Goal: Task Accomplishment & Management: Manage account settings

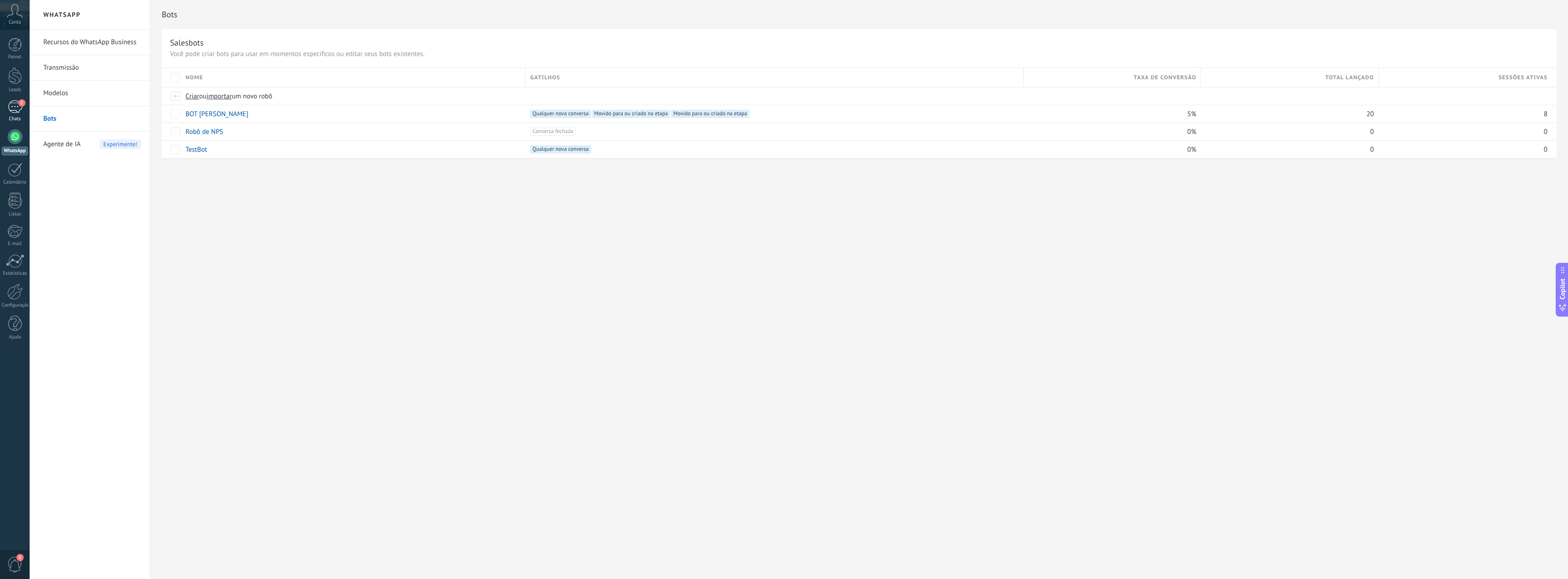
click at [13, 102] on div "2" at bounding box center [15, 107] width 15 height 13
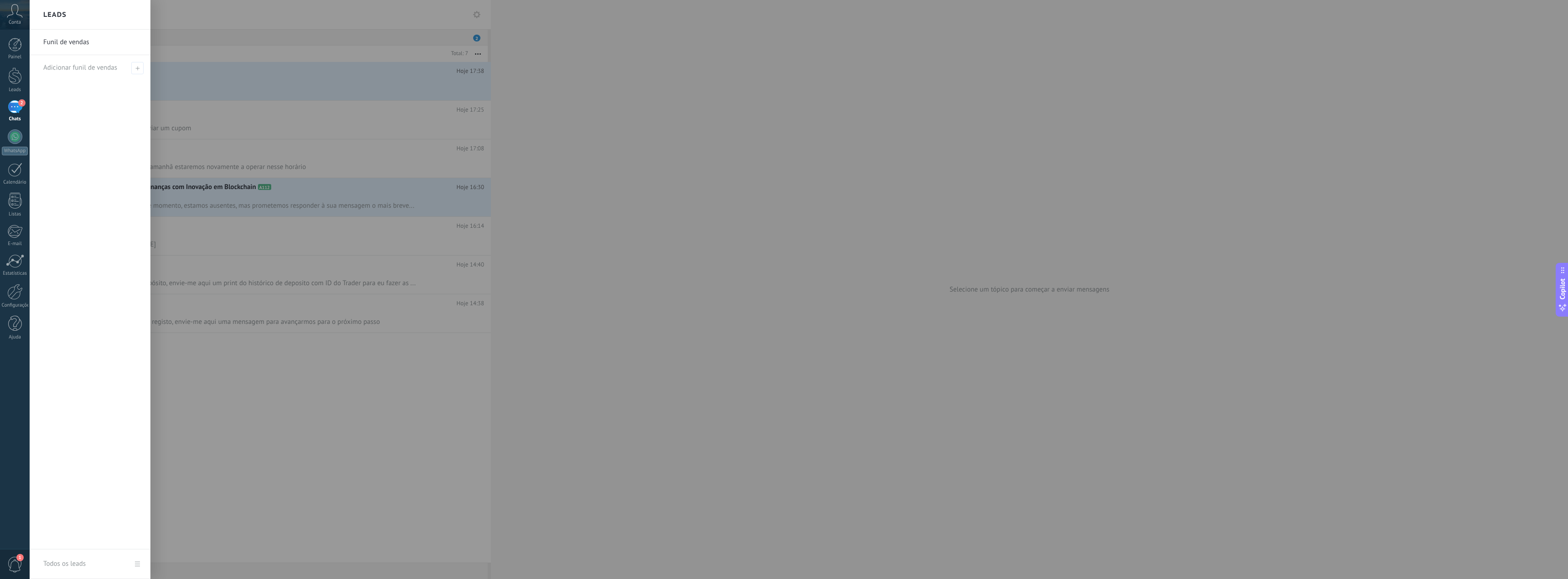
click at [277, 17] on div at bounding box center [814, 290] width 1568 height 579
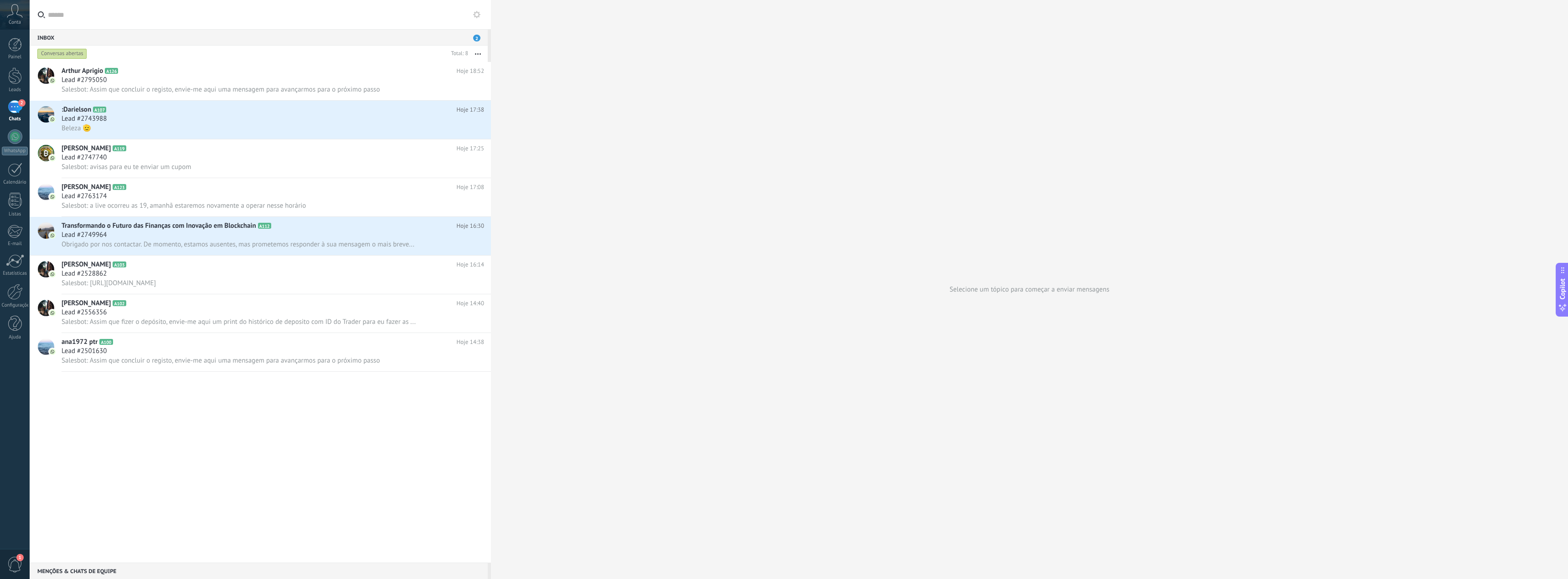
click at [8, 115] on link "2 Chats" at bounding box center [15, 111] width 30 height 22
click at [19, 113] on div "2" at bounding box center [15, 107] width 15 height 13
click at [13, 112] on div "2" at bounding box center [15, 107] width 15 height 13
click at [21, 138] on div at bounding box center [15, 137] width 15 height 15
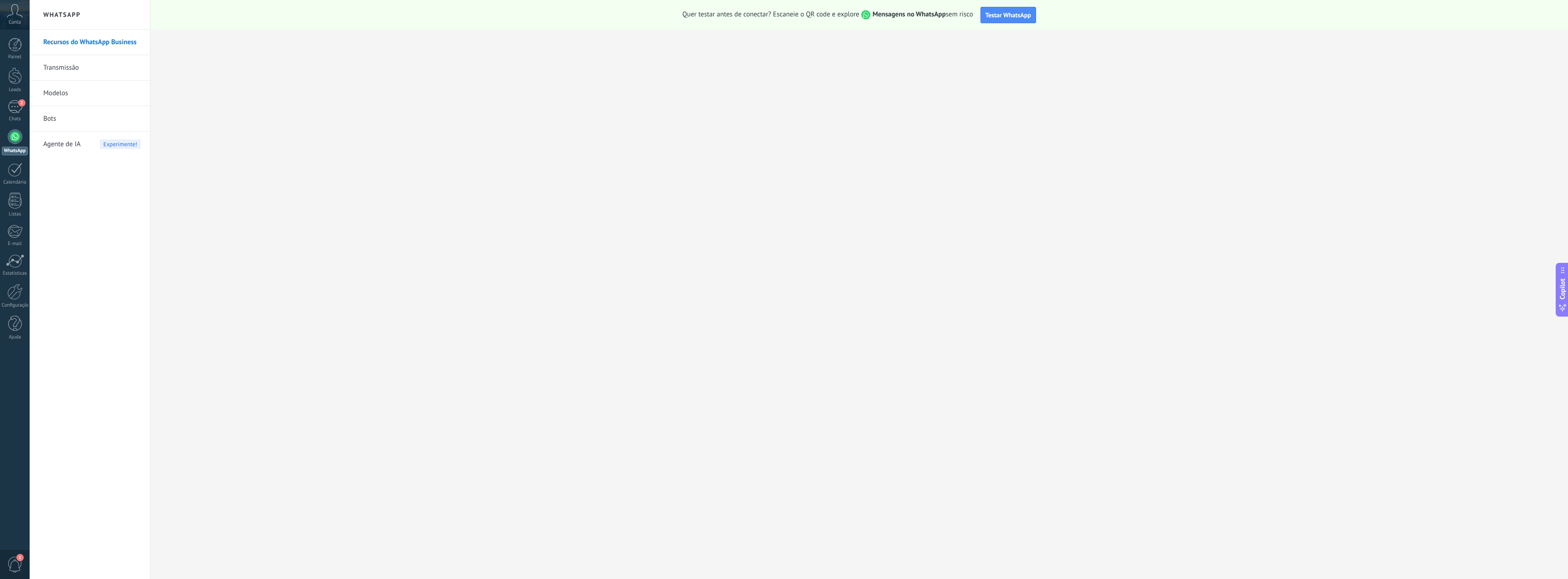
click at [55, 120] on link "Bots" at bounding box center [92, 119] width 97 height 26
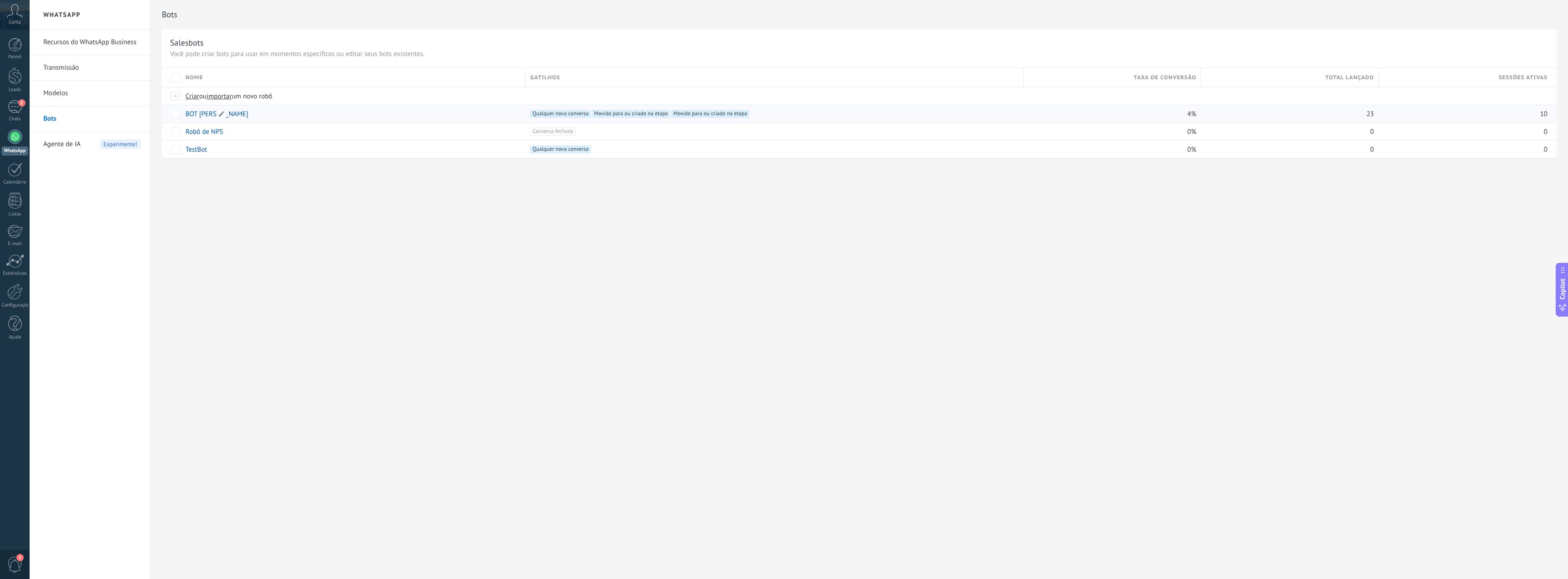
click at [203, 117] on link "BOT [PERSON_NAME]" at bounding box center [217, 114] width 63 height 9
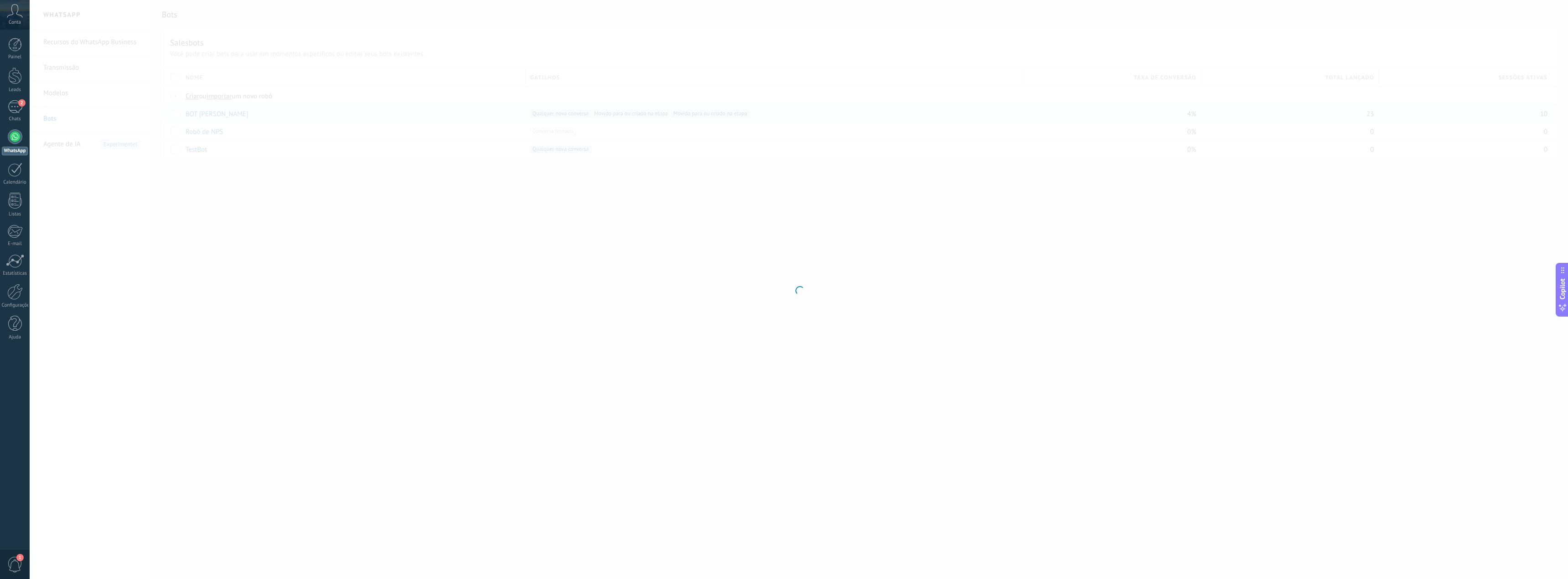
type input "********"
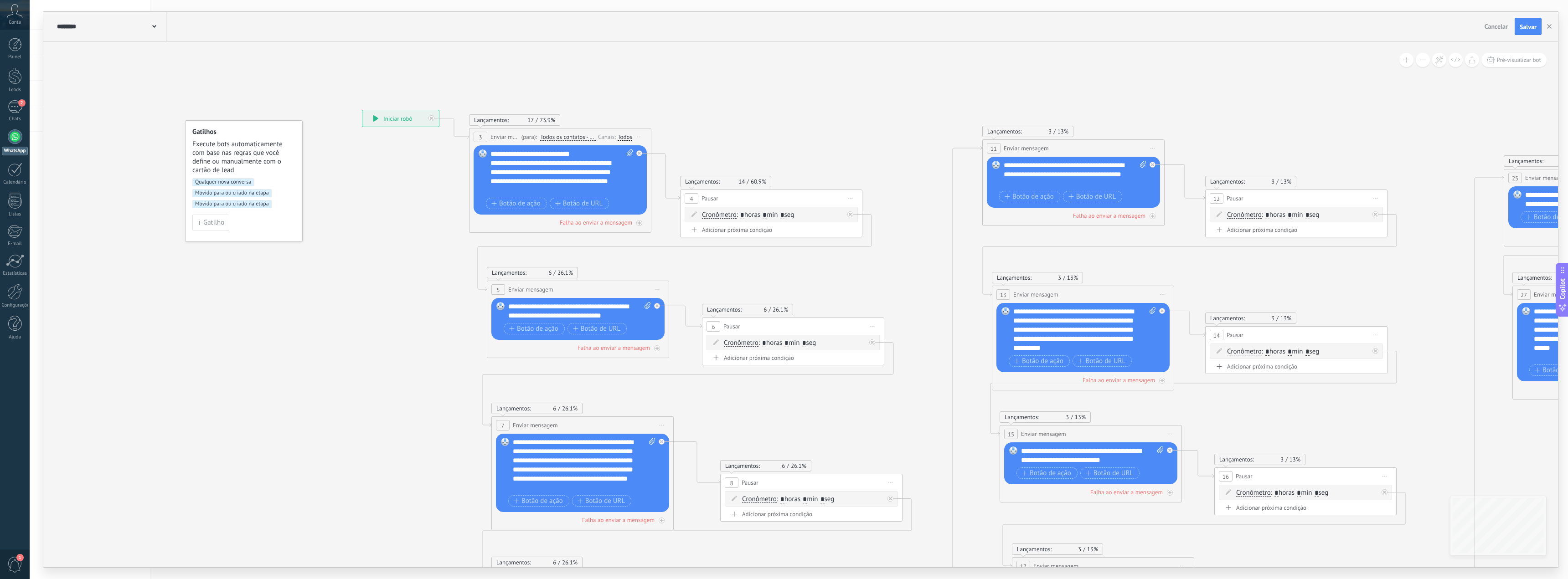
drag, startPoint x: 440, startPoint y: 72, endPoint x: 565, endPoint y: 72, distance: 125.0
click at [565, 72] on icon at bounding box center [1293, 431] width 2319 height 1098
click at [867, 410] on icon at bounding box center [1293, 431] width 2319 height 1098
click at [399, 197] on icon at bounding box center [1293, 431] width 2319 height 1098
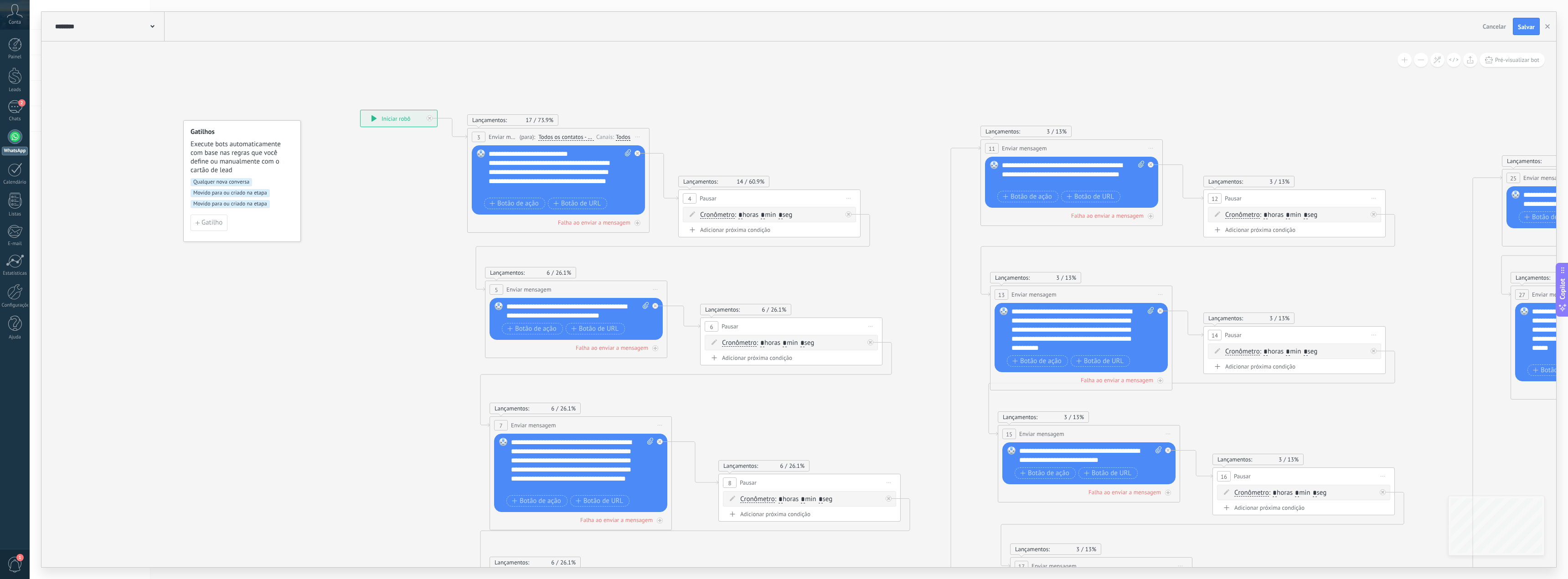
click at [15, 24] on span "Conta" at bounding box center [15, 23] width 12 height 6
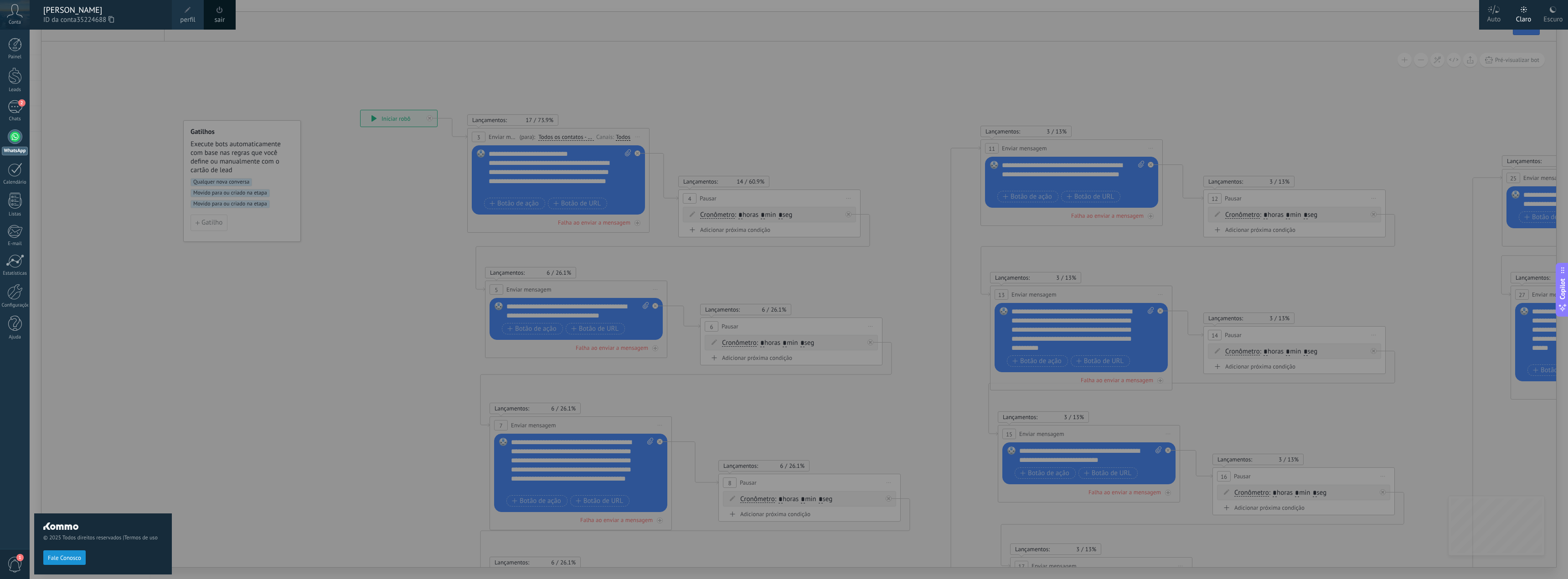
click at [186, 10] on span at bounding box center [187, 10] width 6 height 6
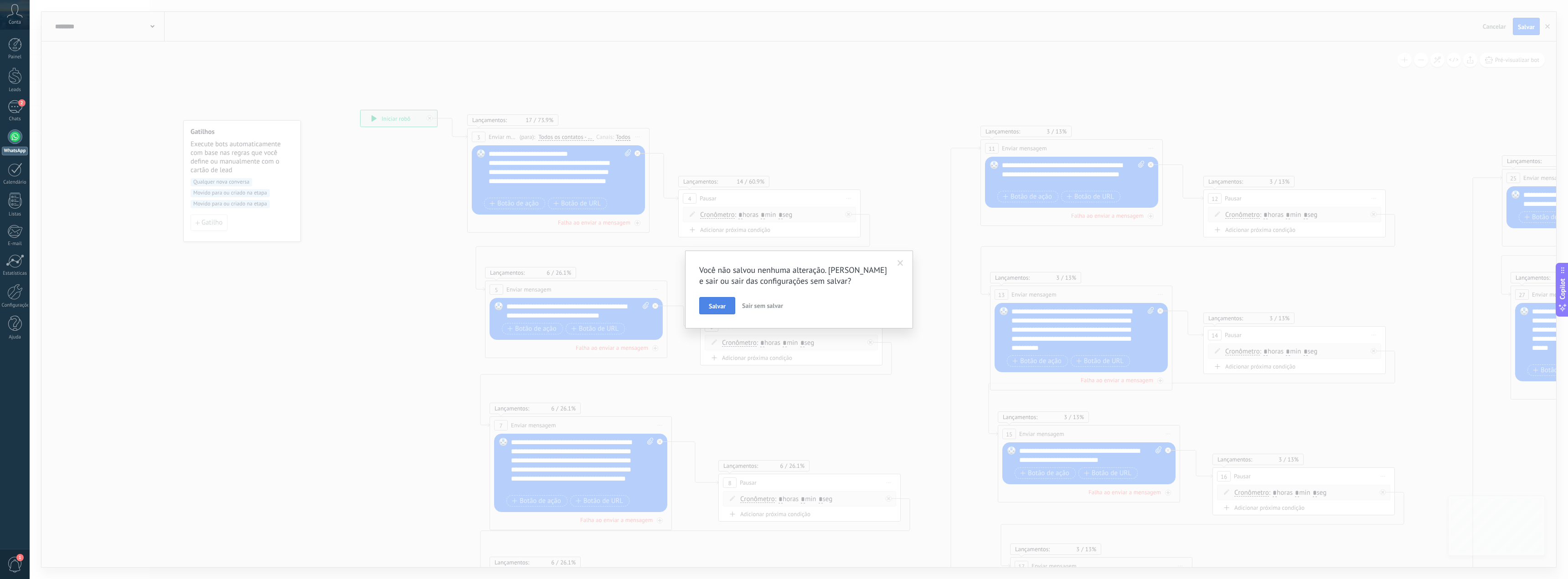
click at [728, 309] on button "Salvar" at bounding box center [717, 305] width 36 height 17
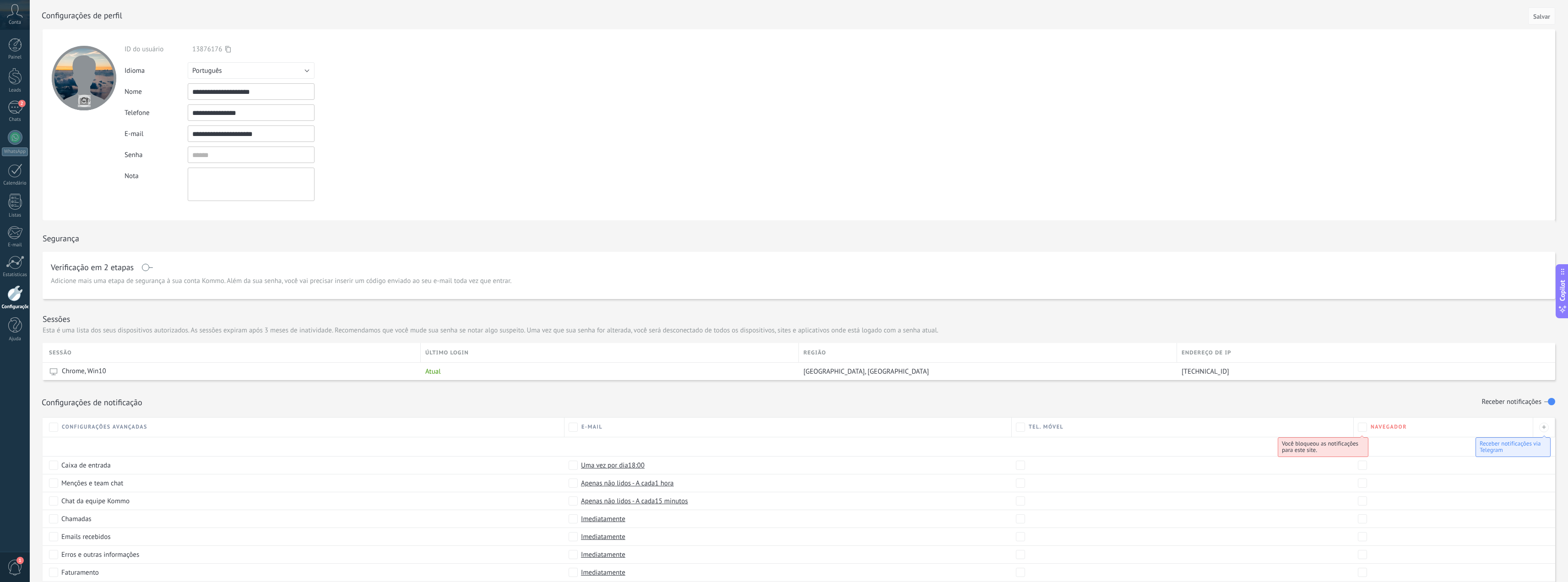
click at [65, 7] on div at bounding box center [809, 15] width 1534 height 29
click at [24, 29] on div "Conta" at bounding box center [15, 15] width 30 height 30
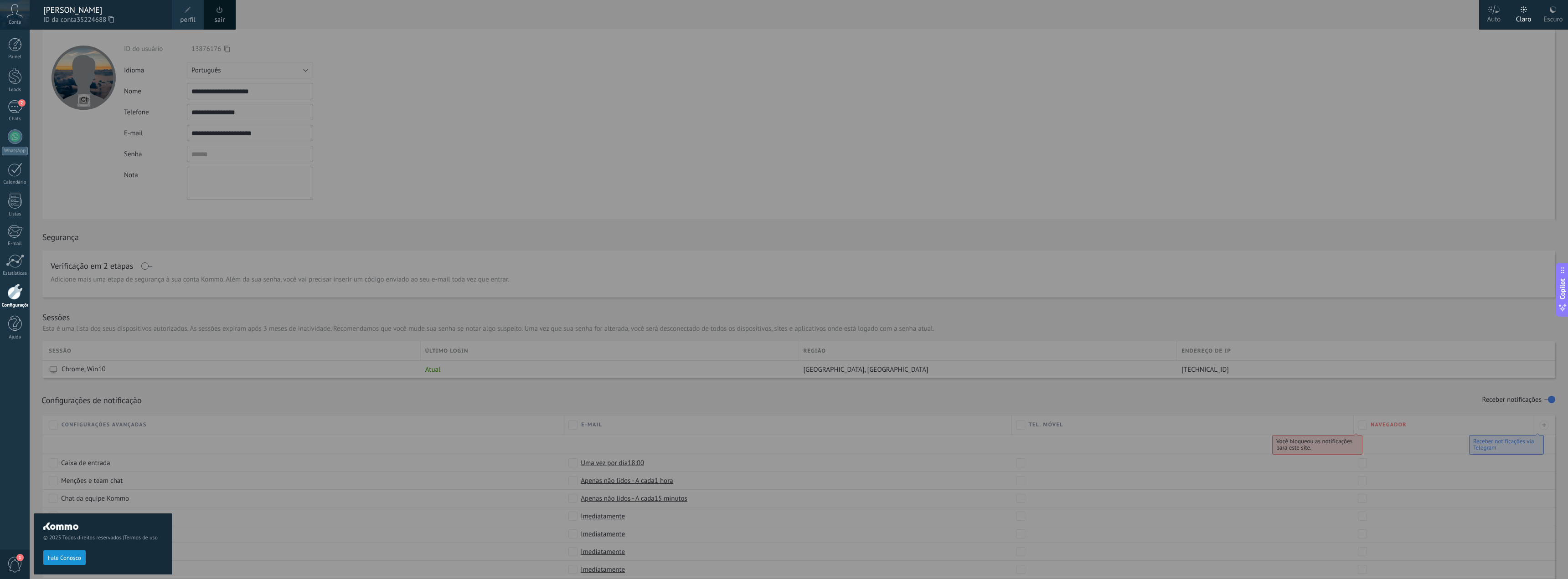
click at [184, 17] on span "perfil" at bounding box center [187, 20] width 15 height 10
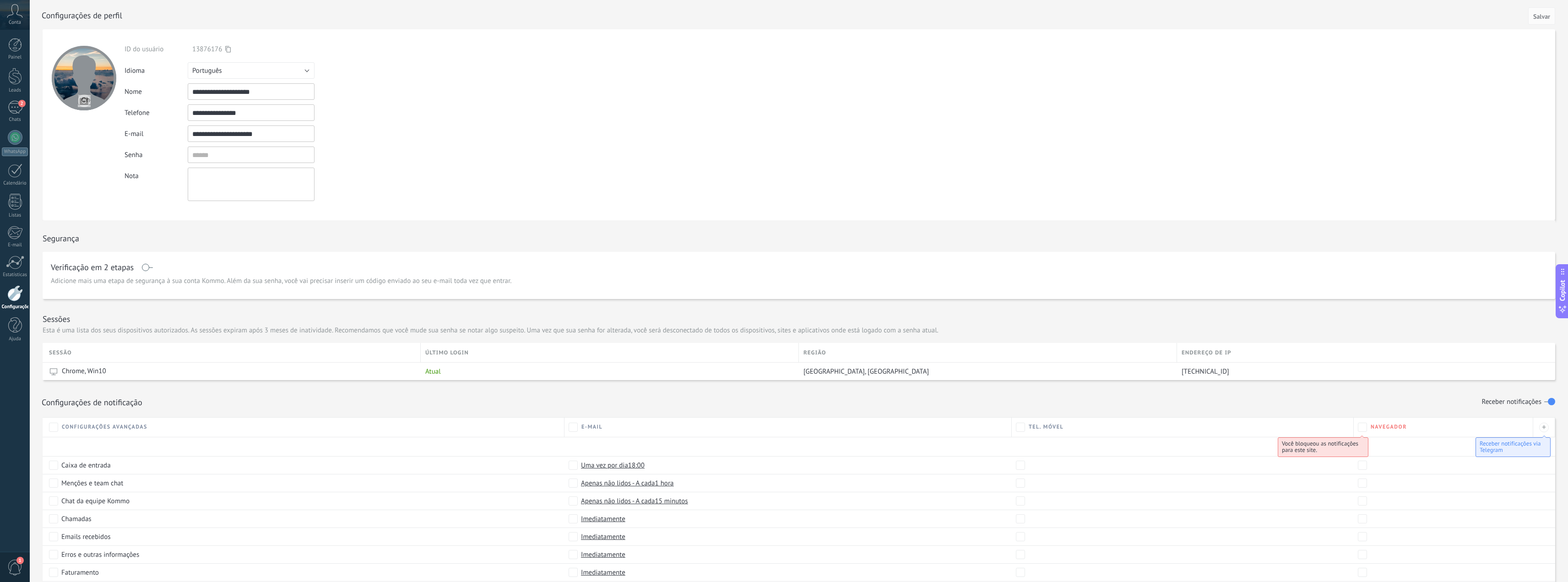
click at [15, 16] on icon at bounding box center [15, 11] width 16 height 13
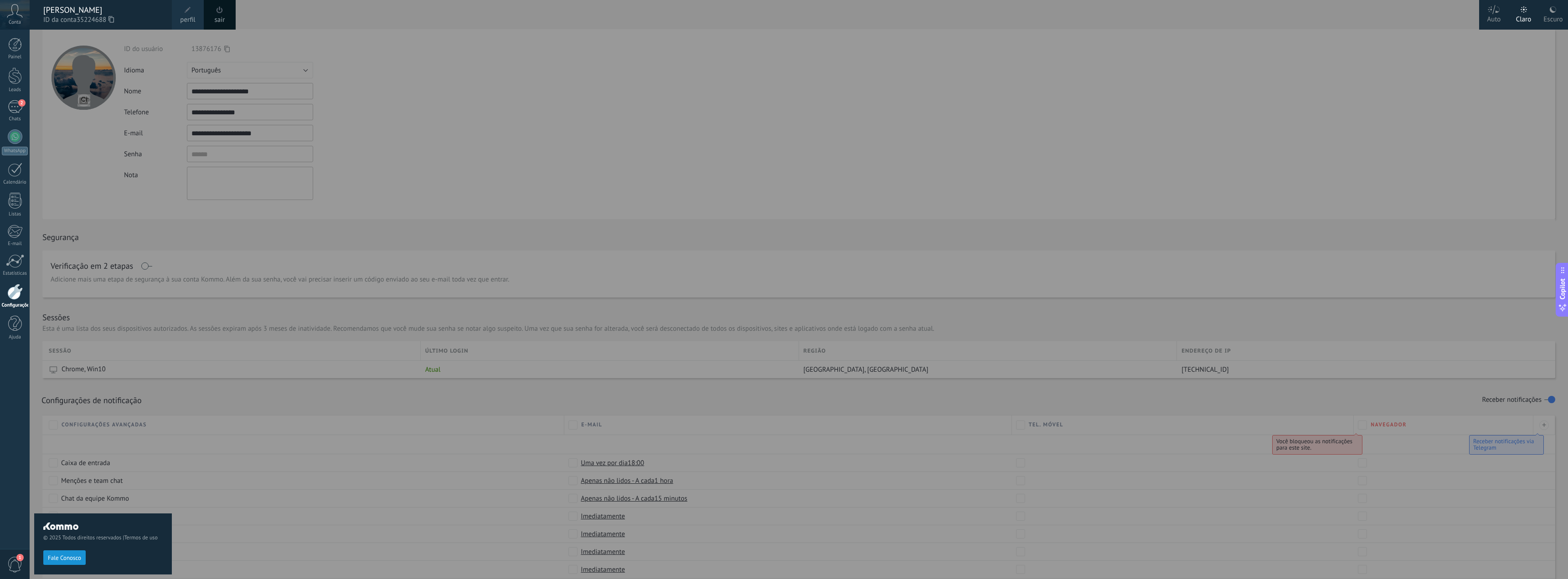
click at [303, 41] on div at bounding box center [814, 290] width 1568 height 579
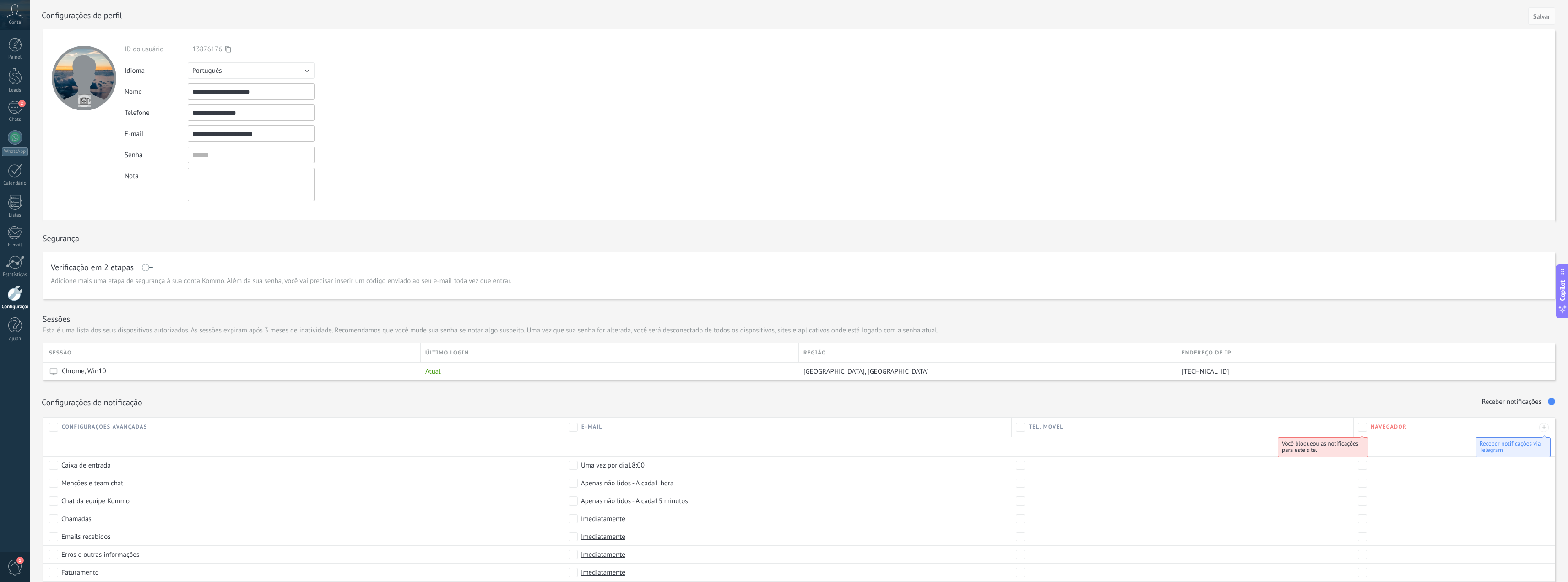
click at [276, 137] on input "**********" at bounding box center [251, 133] width 127 height 17
click at [216, 158] on input "textbox" at bounding box center [251, 155] width 127 height 17
click at [149, 171] on div "Nota" at bounding box center [156, 174] width 63 height 13
click at [273, 127] on input "**********" at bounding box center [251, 133] width 127 height 17
click at [377, 74] on div "Idioma Русский English Español Português [GEOGRAPHIC_DATA] Türkçe Português" at bounding box center [269, 70] width 289 height 17
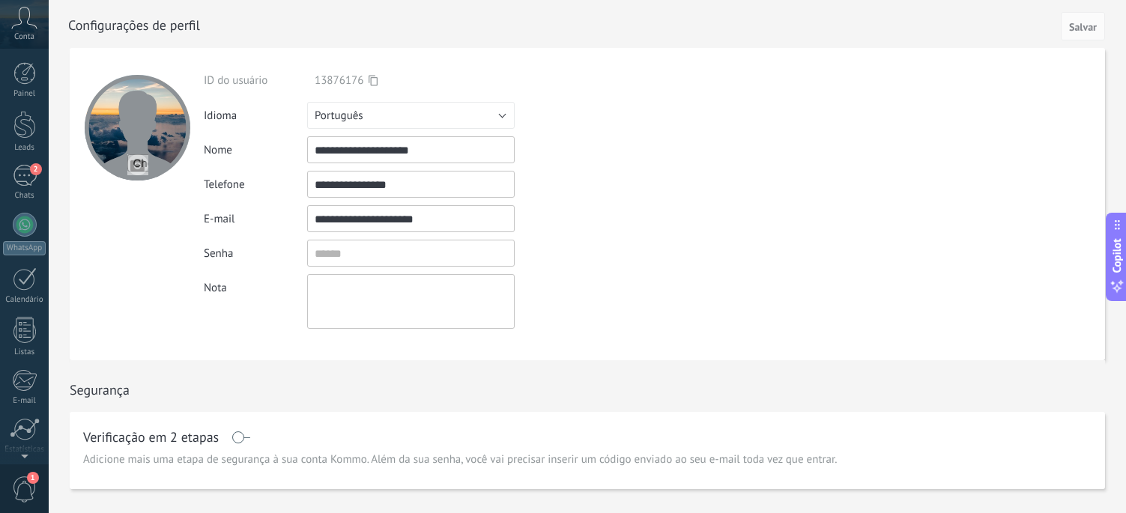
scroll to position [110, 0]
